Goal: Task Accomplishment & Management: Manage account settings

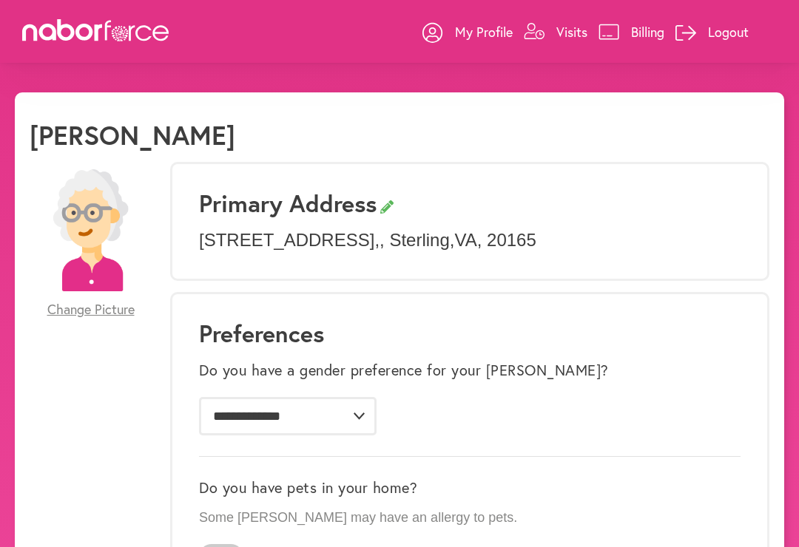
click at [583, 33] on p "Visits" at bounding box center [571, 32] width 31 height 18
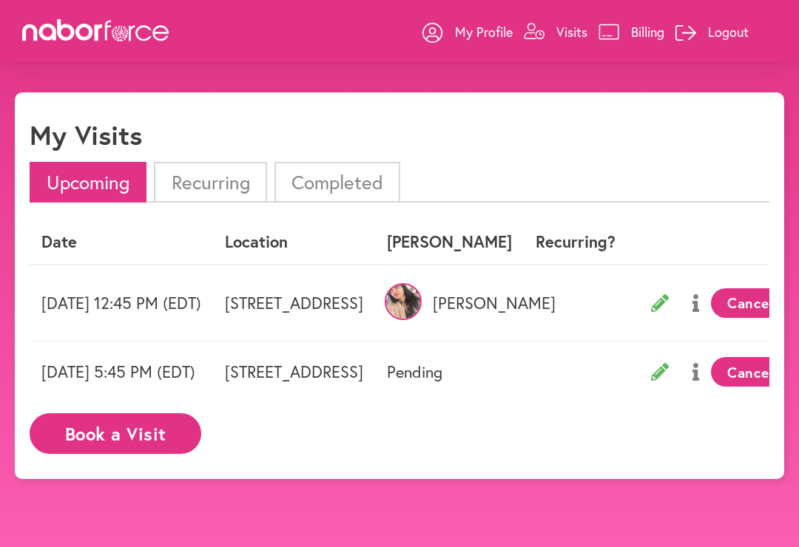
click at [126, 297] on td "[DATE] 12:45 PM (EDT)" at bounding box center [121, 303] width 183 height 77
click at [375, 311] on td "[STREET_ADDRESS]" at bounding box center [294, 303] width 162 height 77
click at [512, 298] on p "[PERSON_NAME]" at bounding box center [449, 303] width 125 height 19
click at [61, 303] on td "[DATE] 12:45 PM (EDT)" at bounding box center [121, 303] width 183 height 77
click at [73, 172] on li "Upcoming" at bounding box center [88, 182] width 117 height 41
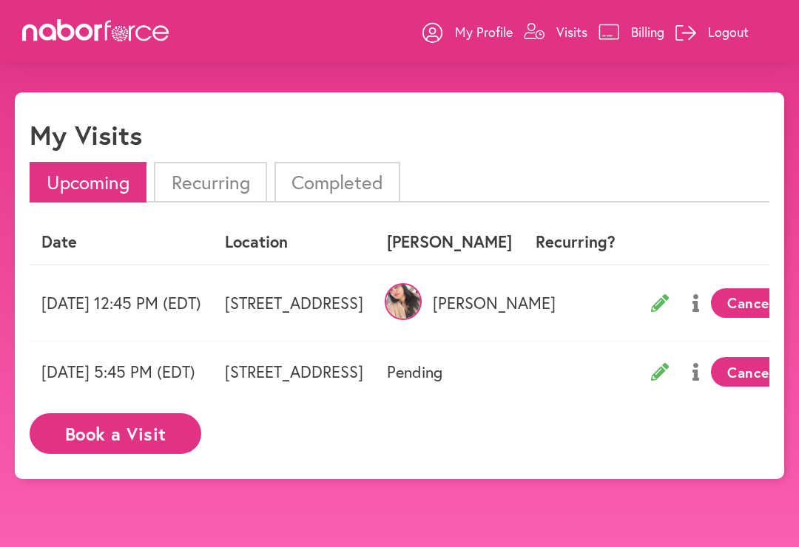
click at [85, 178] on li "Upcoming" at bounding box center [88, 182] width 117 height 41
click at [117, 301] on td "[DATE] 12:45 PM (EDT)" at bounding box center [121, 303] width 183 height 77
click at [93, 301] on td "[DATE] 12:45 PM (EDT)" at bounding box center [121, 303] width 183 height 77
click at [375, 305] on td "[STREET_ADDRESS]" at bounding box center [294, 303] width 162 height 77
click at [154, 419] on button "Book a Visit" at bounding box center [116, 433] width 172 height 41
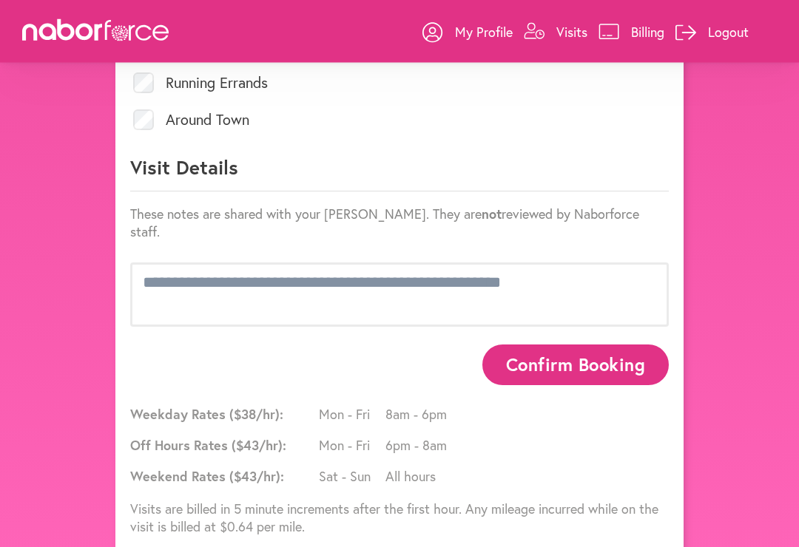
scroll to position [751, 0]
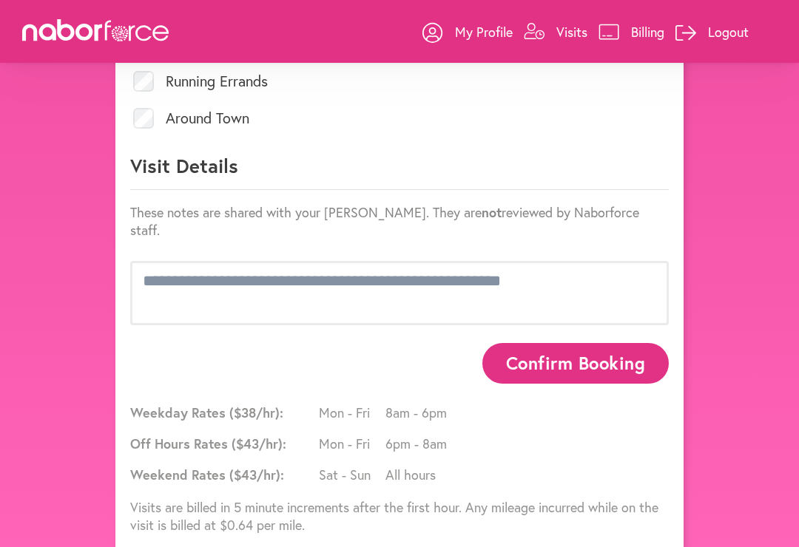
click at [572, 21] on link "Visits" at bounding box center [556, 32] width 64 height 44
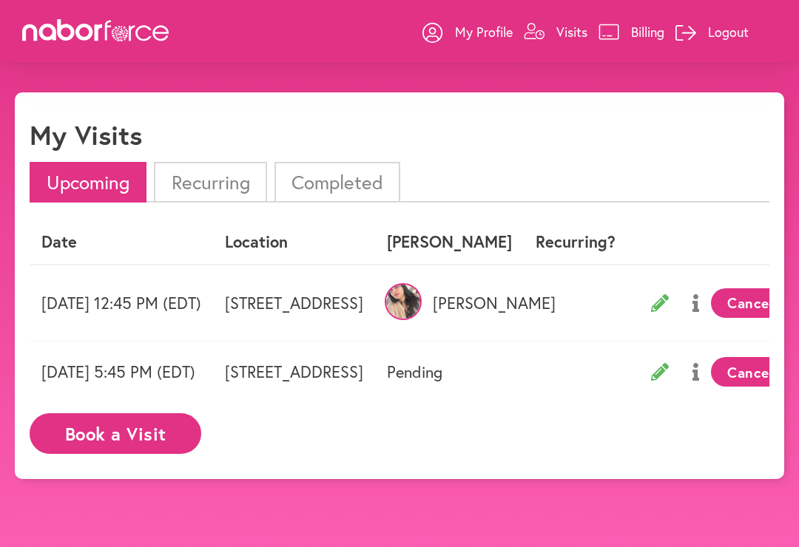
click at [471, 40] on p "My Profile" at bounding box center [484, 32] width 58 height 18
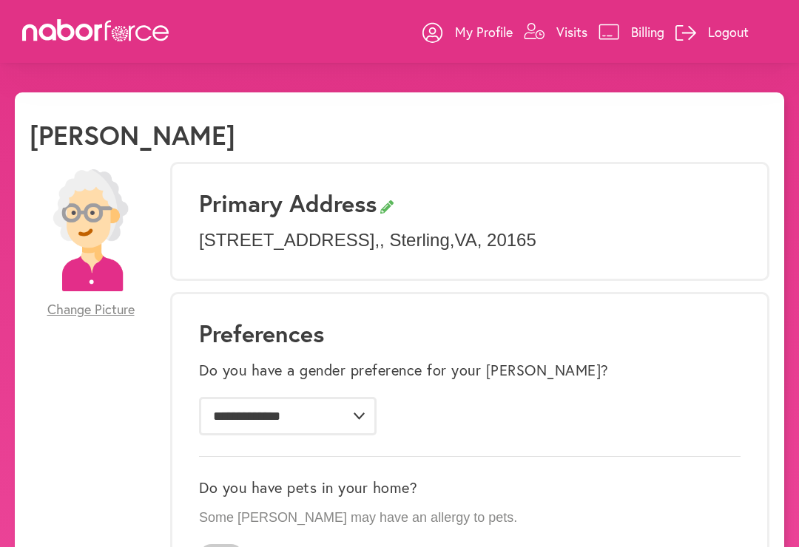
click at [547, 38] on link "Visits" at bounding box center [556, 32] width 64 height 44
